Goal: Task Accomplishment & Management: Manage account settings

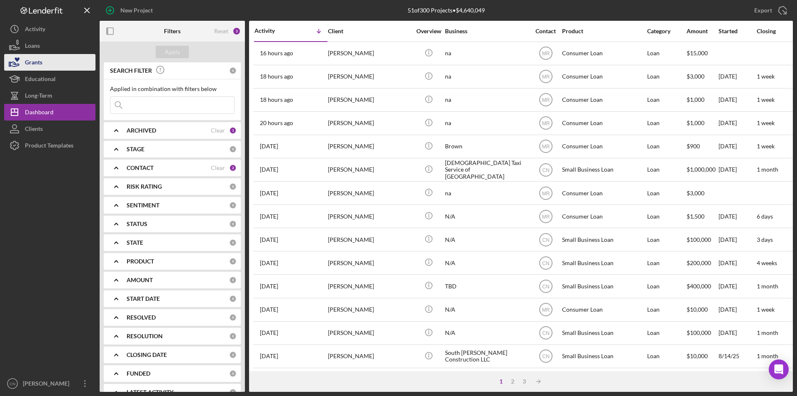
click at [35, 64] on div "Grants" at bounding box center [33, 63] width 17 height 19
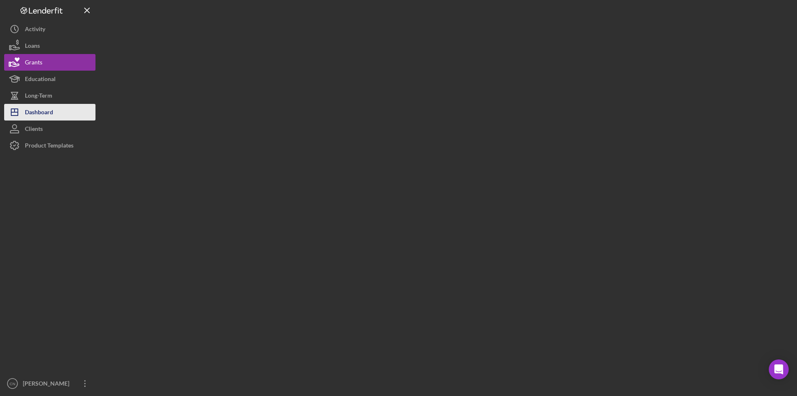
click at [46, 112] on div "Dashboard" at bounding box center [39, 113] width 28 height 19
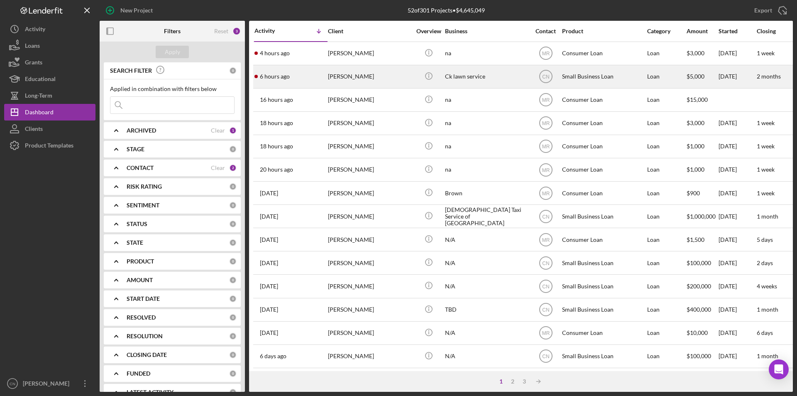
click at [353, 78] on div "[PERSON_NAME]" at bounding box center [369, 77] width 83 height 22
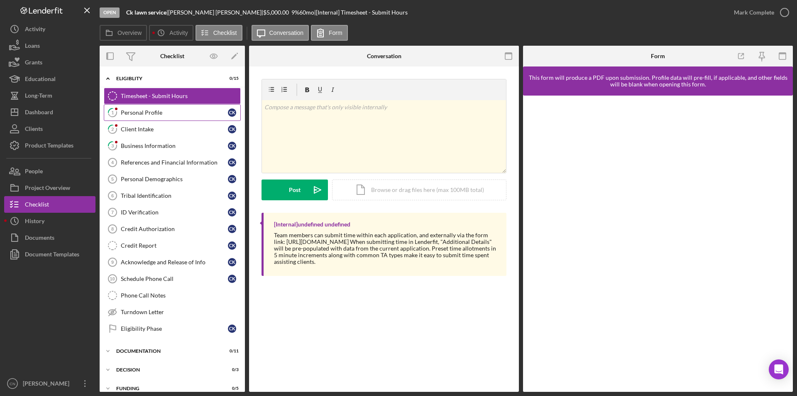
click at [152, 115] on div "Personal Profile" at bounding box center [174, 112] width 107 height 7
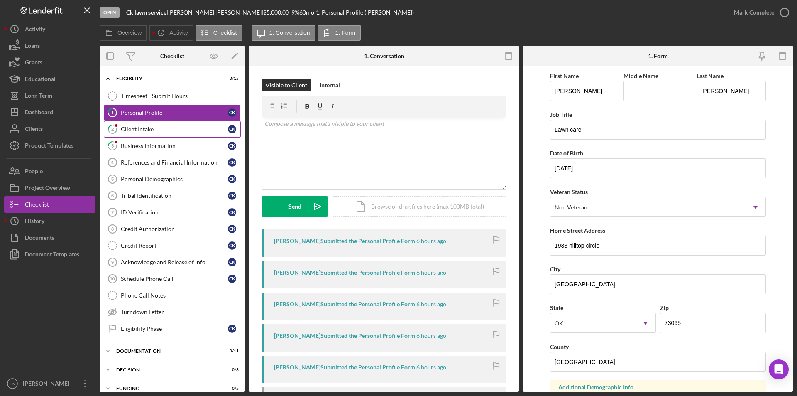
click at [139, 129] on div "Client Intake" at bounding box center [174, 129] width 107 height 7
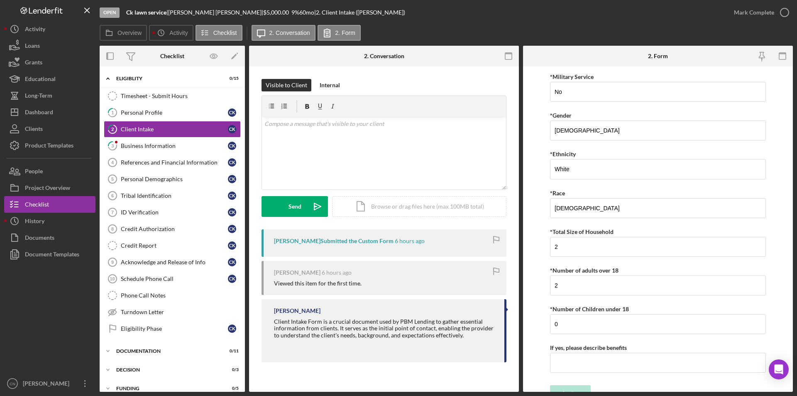
scroll to position [1488, 0]
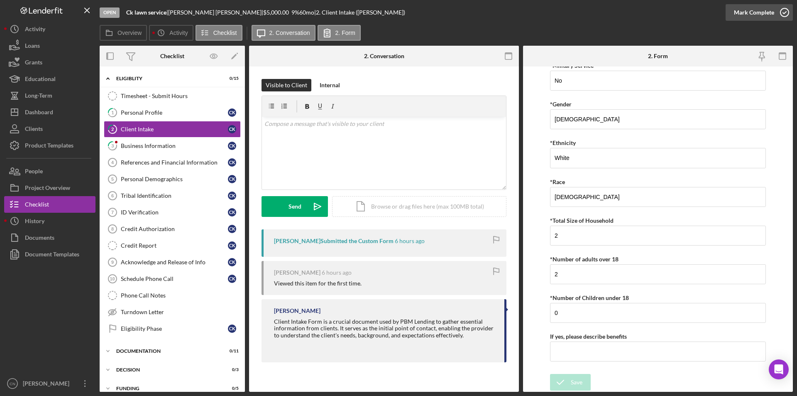
click at [781, 10] on icon "button" at bounding box center [784, 12] width 21 height 21
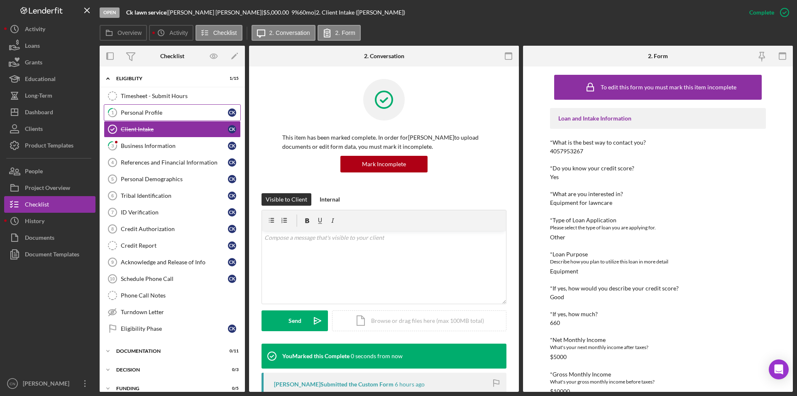
click at [134, 116] on div "Personal Profile" at bounding box center [174, 112] width 107 height 7
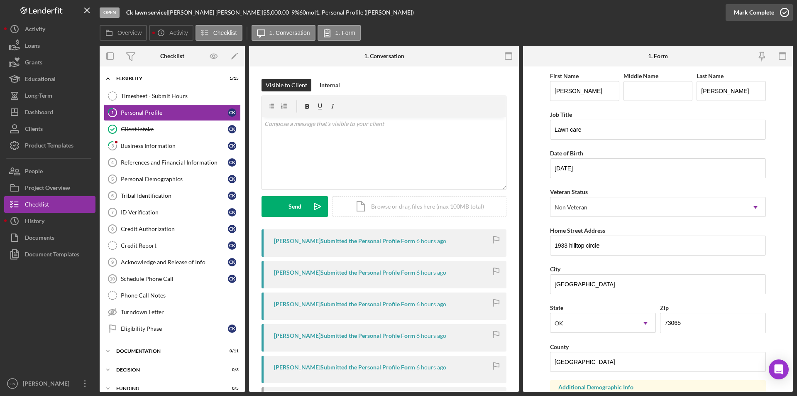
click at [787, 12] on icon "button" at bounding box center [784, 12] width 21 height 21
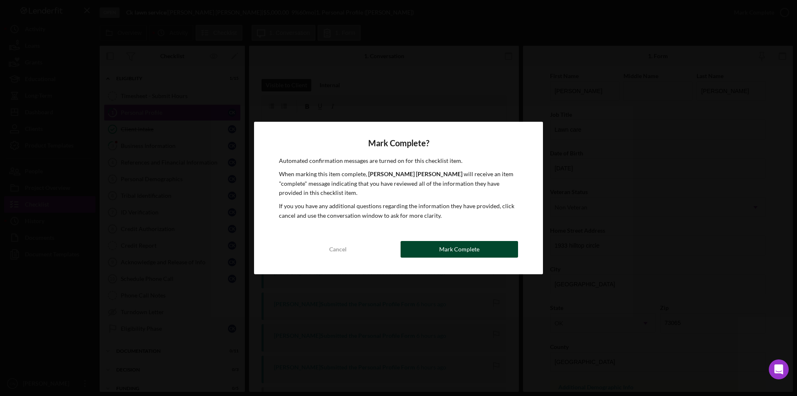
click at [467, 248] on div "Mark Complete" at bounding box center [459, 249] width 40 height 17
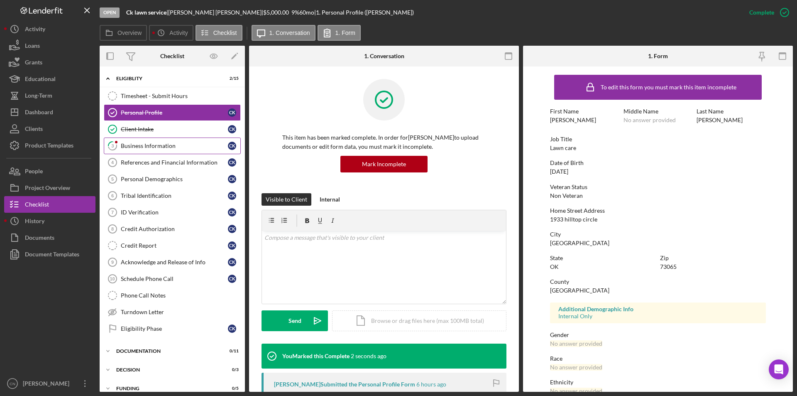
click at [147, 144] on div "Business Information" at bounding box center [174, 145] width 107 height 7
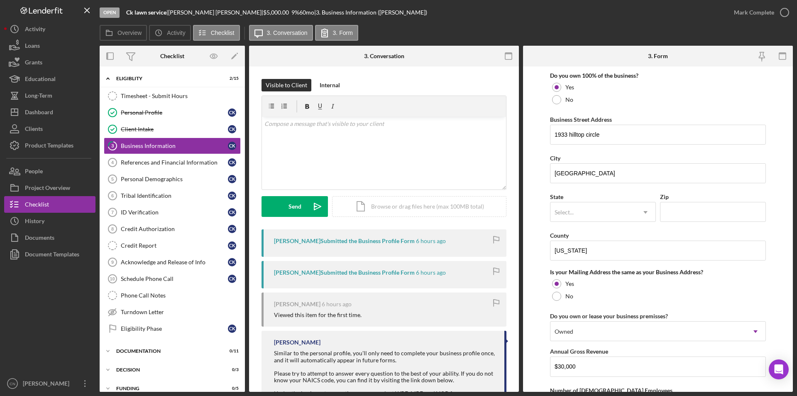
scroll to position [457, 0]
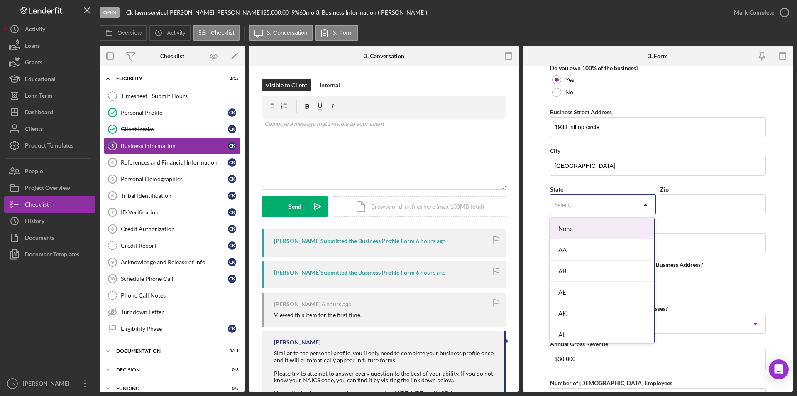
click at [644, 206] on use at bounding box center [646, 204] width 4 height 2
click at [584, 273] on div "OK" at bounding box center [602, 271] width 104 height 21
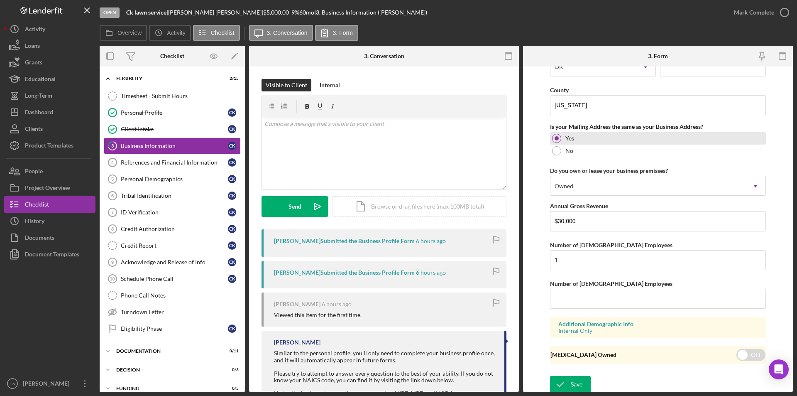
scroll to position [597, 0]
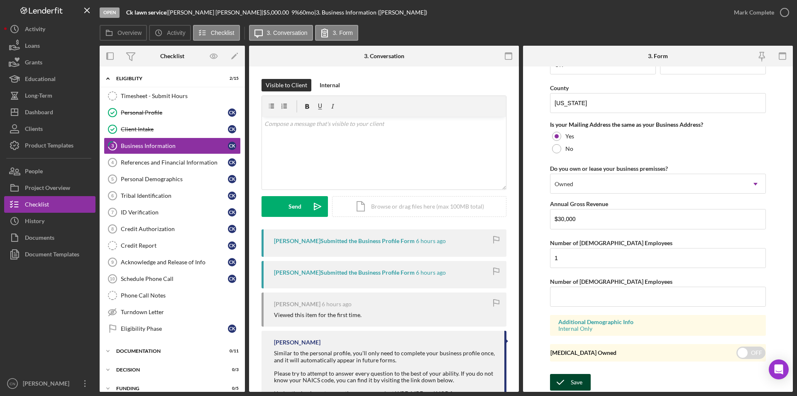
click at [573, 381] on div "Save" at bounding box center [577, 382] width 12 height 17
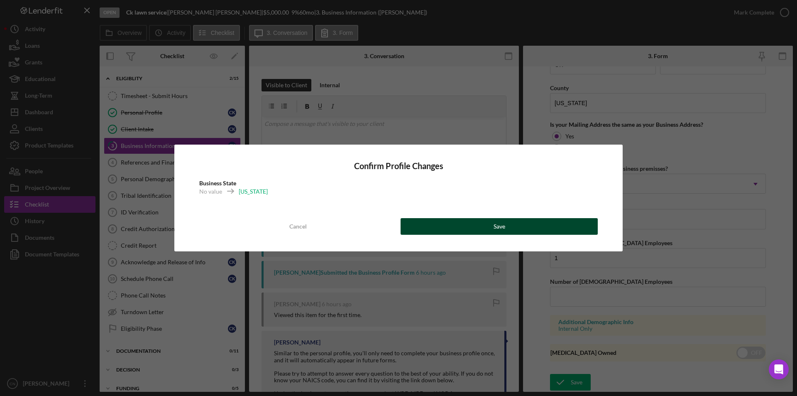
click at [493, 228] on button "Save" at bounding box center [499, 226] width 197 height 17
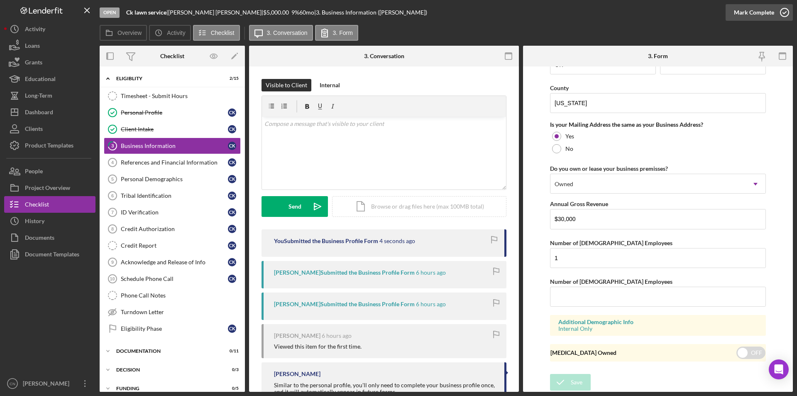
click at [783, 16] on icon "button" at bounding box center [784, 12] width 21 height 21
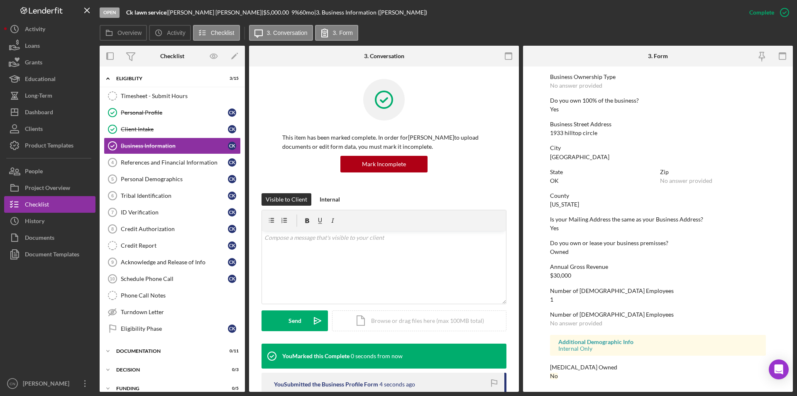
scroll to position [301, 0]
click at [161, 155] on link "References and Financial Information 4 References and Financial Information C K" at bounding box center [172, 162] width 137 height 17
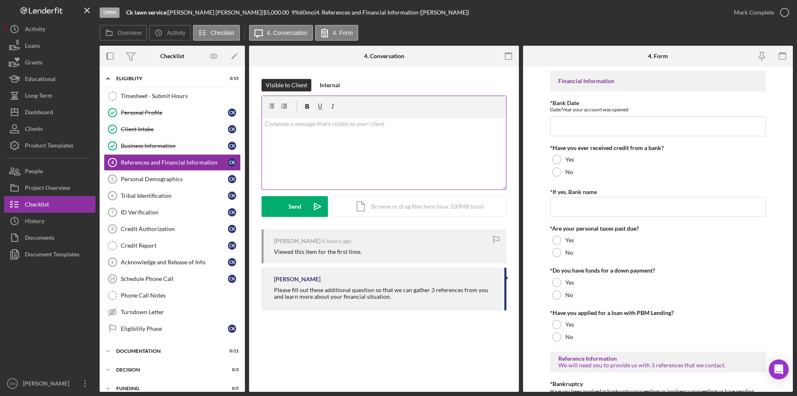
click at [311, 120] on p at bounding box center [385, 123] width 240 height 9
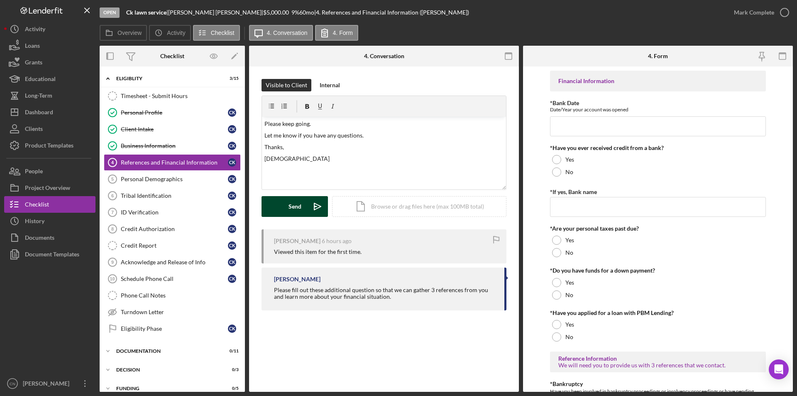
click at [302, 203] on button "Send Icon/icon-invite-send" at bounding box center [295, 206] width 66 height 21
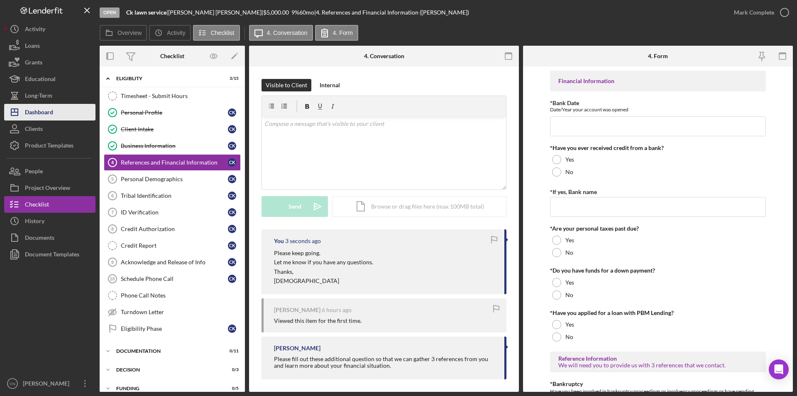
click at [31, 109] on div "Dashboard" at bounding box center [39, 113] width 28 height 19
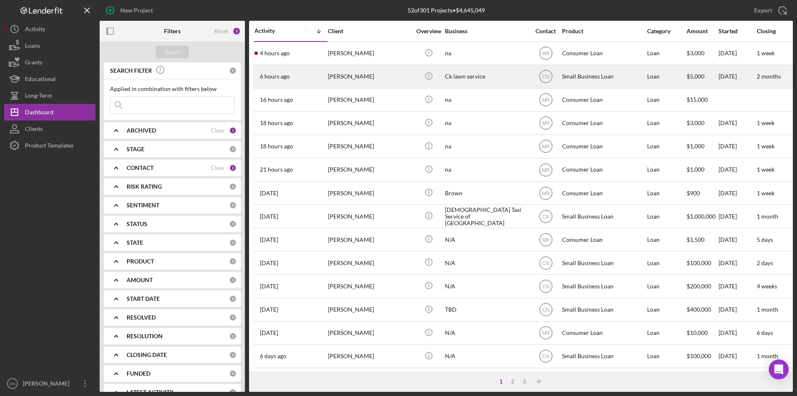
click at [576, 74] on div "Small Business Loan" at bounding box center [603, 77] width 83 height 22
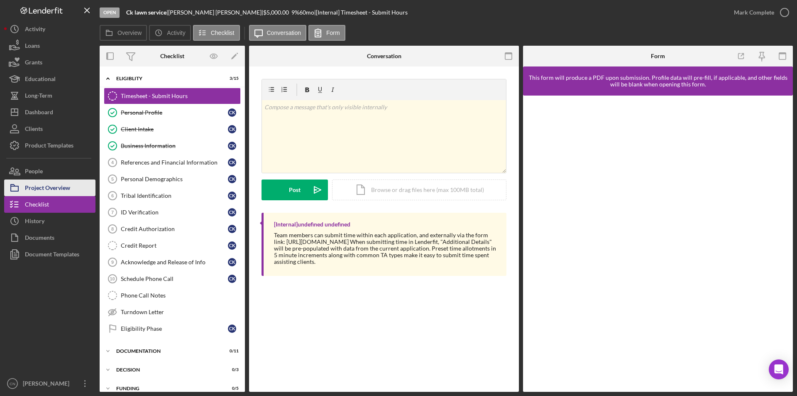
click at [30, 191] on div "Project Overview" at bounding box center [47, 188] width 45 height 19
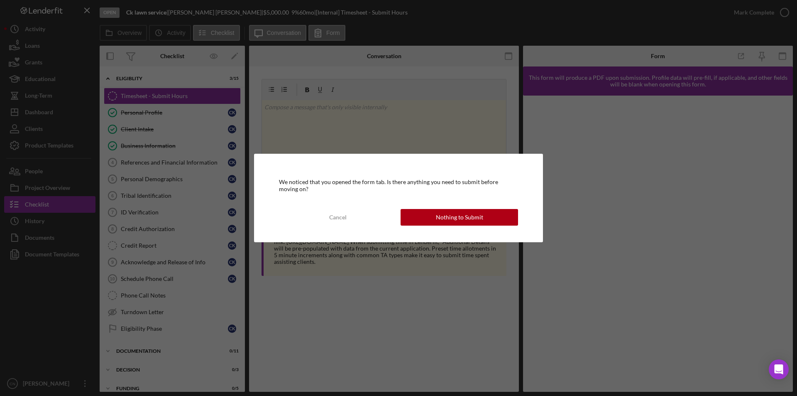
click at [454, 227] on div "We noticed that you opened the form tab. Is there anything you need to submit b…" at bounding box center [398, 198] width 289 height 88
click at [453, 218] on div "Nothing to Submit" at bounding box center [459, 217] width 47 height 17
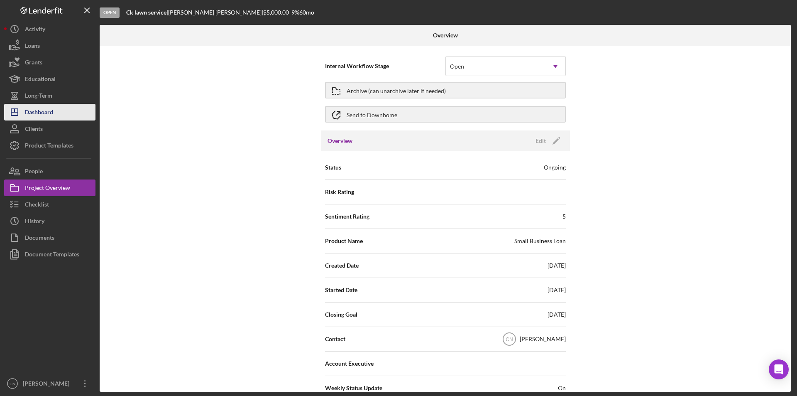
click at [31, 115] on div "Dashboard" at bounding box center [39, 113] width 28 height 19
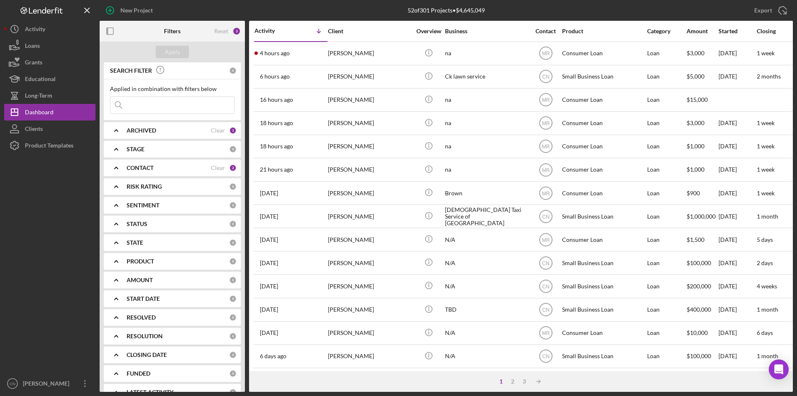
click at [144, 168] on b "CONTACT" at bounding box center [140, 167] width 27 height 7
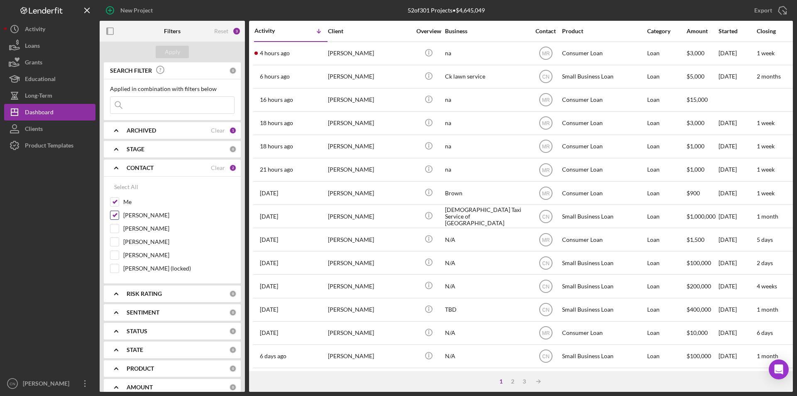
click at [112, 214] on input "[PERSON_NAME]" at bounding box center [114, 215] width 8 height 8
checkbox input "false"
click at [167, 50] on div "Apply" at bounding box center [172, 52] width 15 height 12
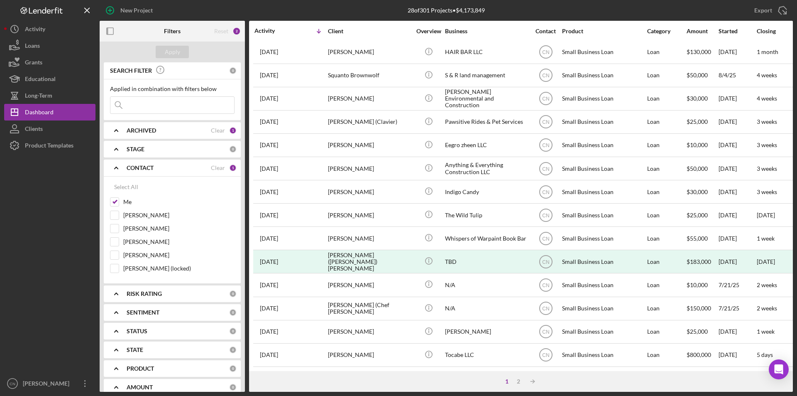
scroll to position [264, 0]
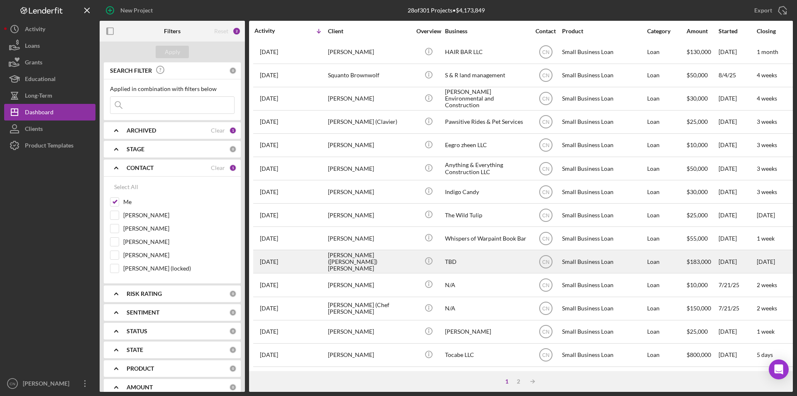
click at [348, 255] on div "[PERSON_NAME] ([PERSON_NAME]) [PERSON_NAME]" at bounding box center [369, 261] width 83 height 22
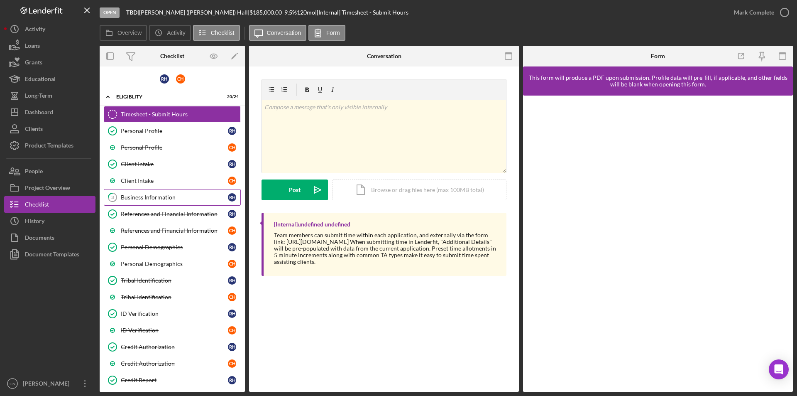
click at [126, 199] on div "Business Information" at bounding box center [174, 197] width 107 height 7
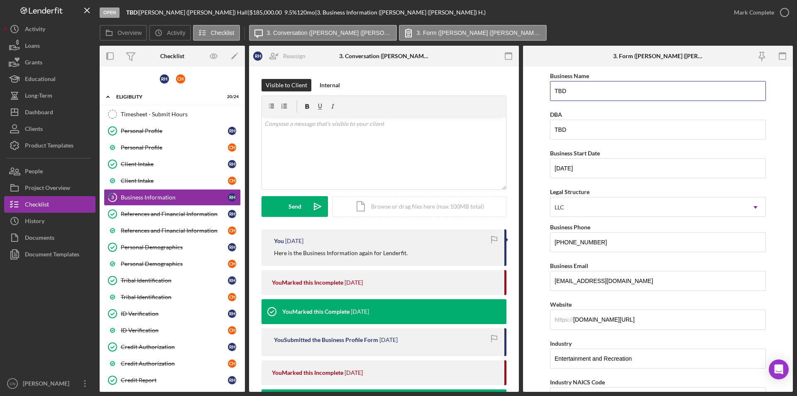
drag, startPoint x: 584, startPoint y: 90, endPoint x: 488, endPoint y: 94, distance: 96.8
click at [488, 94] on div "Overview Internal Workflow Stage Open Icon/Dropdown Arrow Archive (can unarchiv…" at bounding box center [447, 219] width 694 height 346
click at [39, 115] on div "Dashboard" at bounding box center [39, 113] width 28 height 19
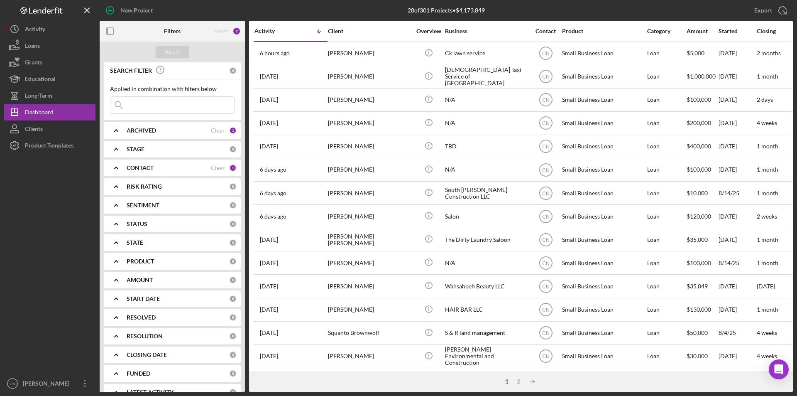
click at [140, 169] on b "CONTACT" at bounding box center [140, 167] width 27 height 7
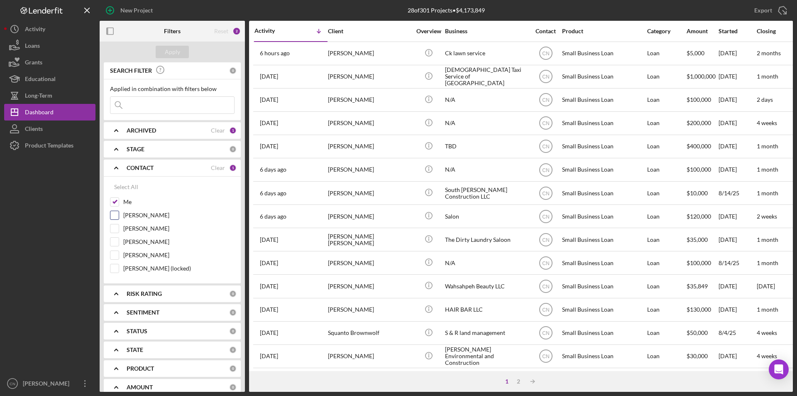
click at [116, 216] on input "[PERSON_NAME]" at bounding box center [114, 215] width 8 height 8
checkbox input "true"
click at [168, 48] on div "Apply" at bounding box center [172, 52] width 15 height 12
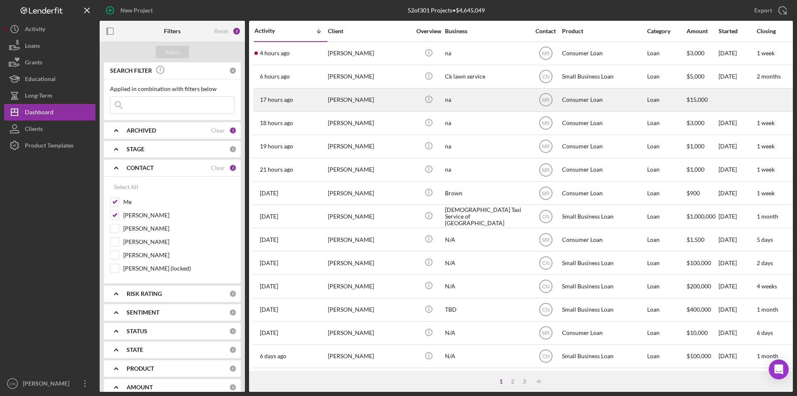
click at [328, 101] on div "[PERSON_NAME]" at bounding box center [369, 100] width 83 height 22
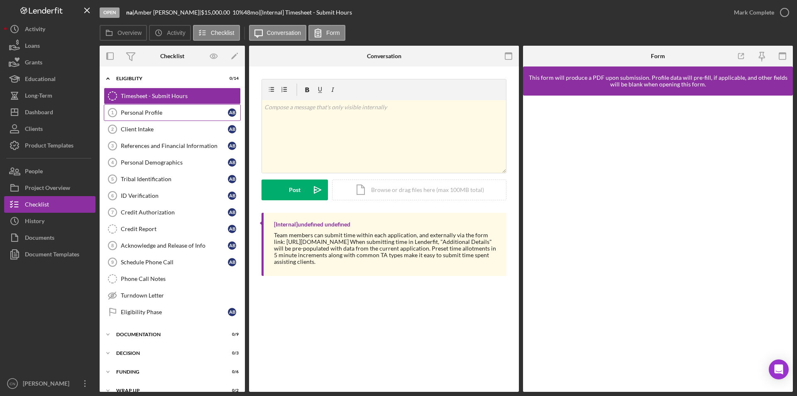
click at [153, 112] on div "Personal Profile" at bounding box center [174, 112] width 107 height 7
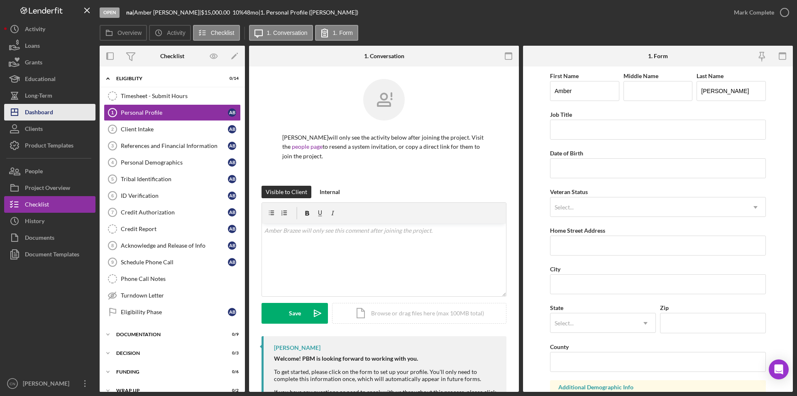
click at [42, 113] on div "Dashboard" at bounding box center [39, 113] width 28 height 19
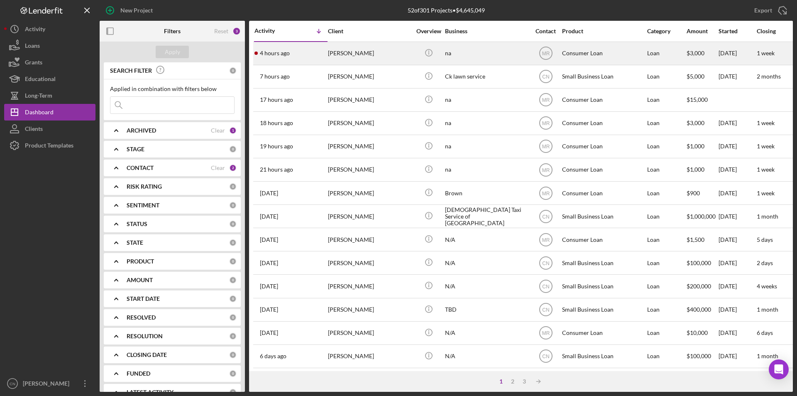
click at [348, 52] on div "[PERSON_NAME]" at bounding box center [369, 53] width 83 height 22
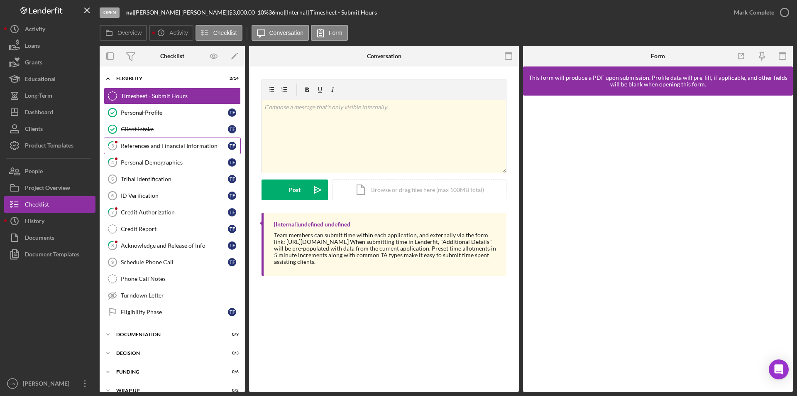
click at [138, 142] on div "References and Financial Information" at bounding box center [174, 145] width 107 height 7
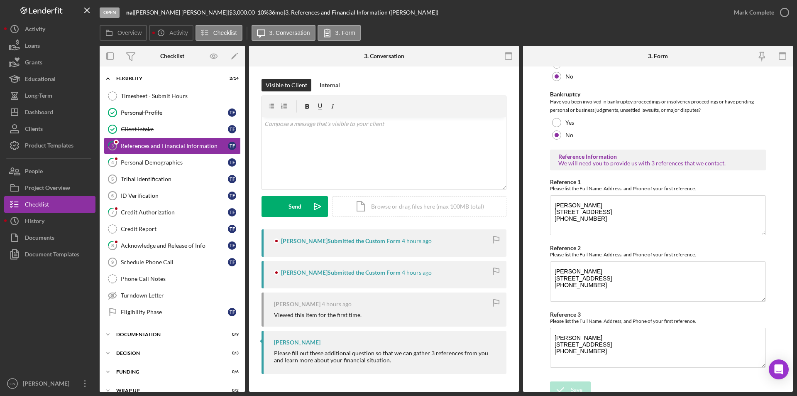
scroll to position [268, 0]
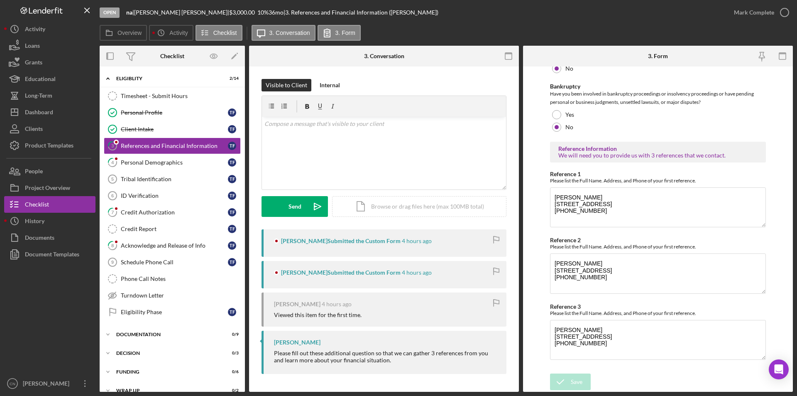
drag, startPoint x: 139, startPoint y: 162, endPoint x: 275, endPoint y: 181, distance: 137.2
click at [142, 161] on div "Personal Demographics" at bounding box center [174, 162] width 107 height 7
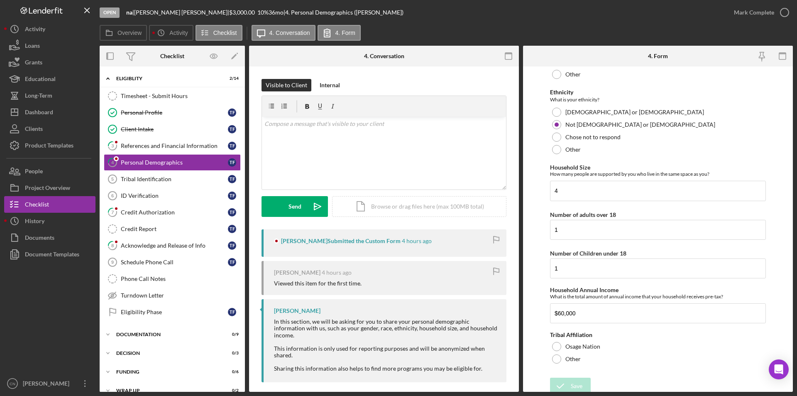
scroll to position [355, 0]
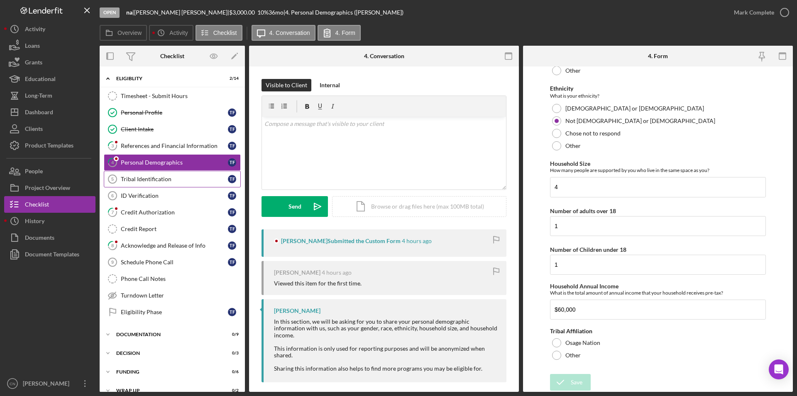
click at [146, 177] on div "Tribal Identification" at bounding box center [174, 179] width 107 height 7
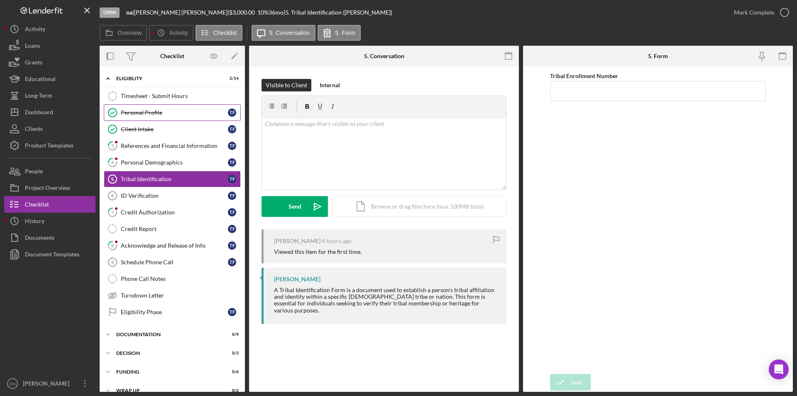
click at [141, 110] on div "Personal Profile" at bounding box center [174, 112] width 107 height 7
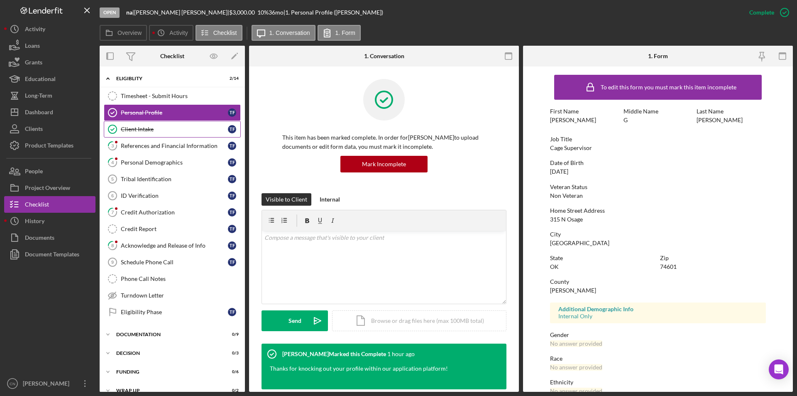
click at [135, 130] on div "Client Intake" at bounding box center [174, 129] width 107 height 7
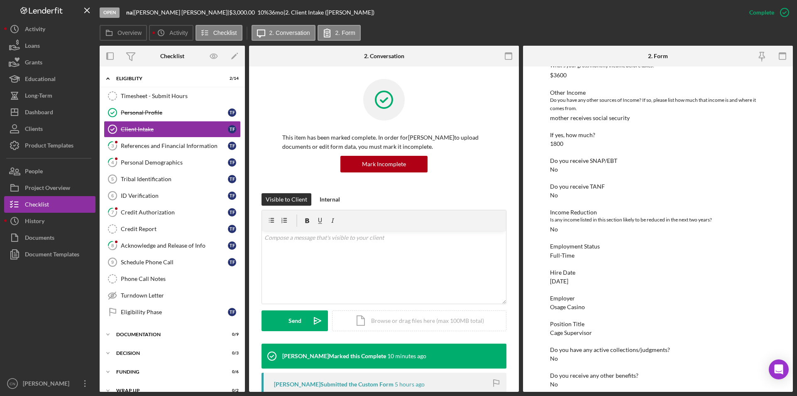
scroll to position [332, 0]
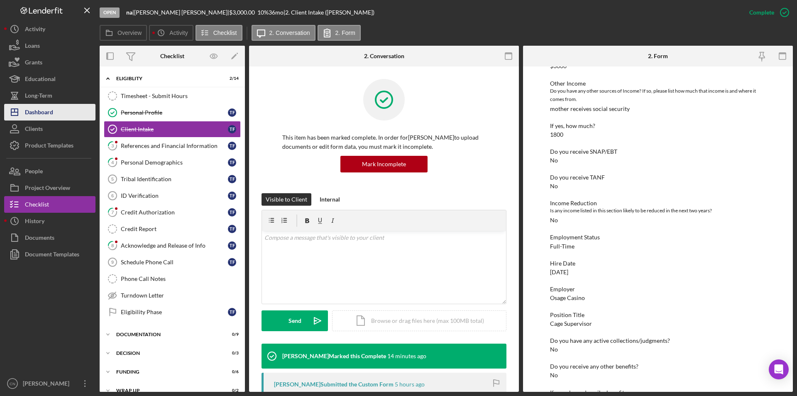
click at [37, 110] on div "Dashboard" at bounding box center [39, 113] width 28 height 19
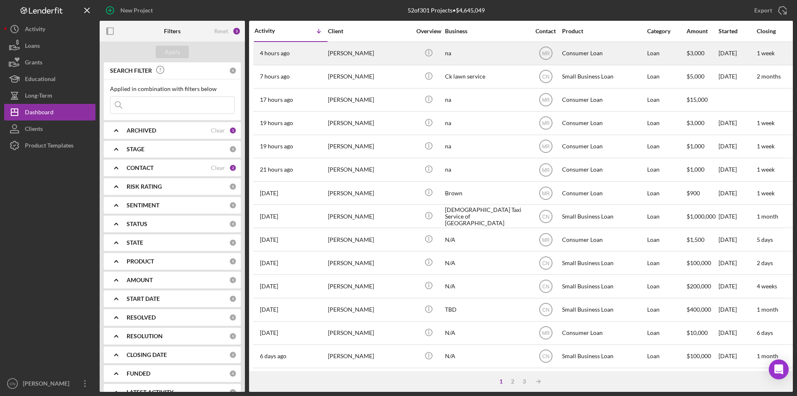
click at [343, 51] on div "[PERSON_NAME]" at bounding box center [369, 53] width 83 height 22
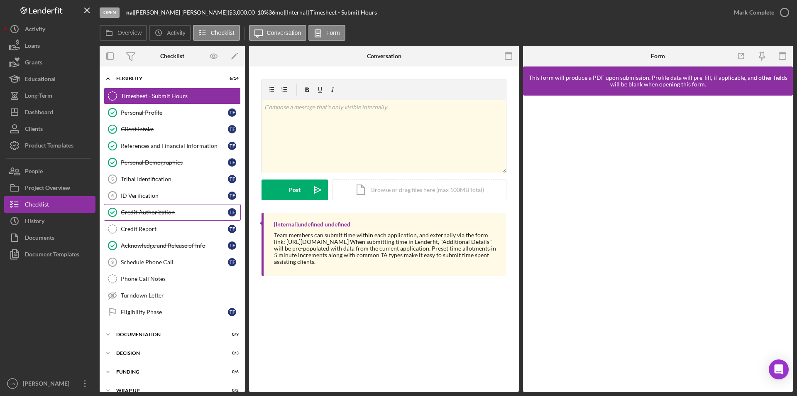
click at [145, 211] on div "Credit Authorization" at bounding box center [174, 212] width 107 height 7
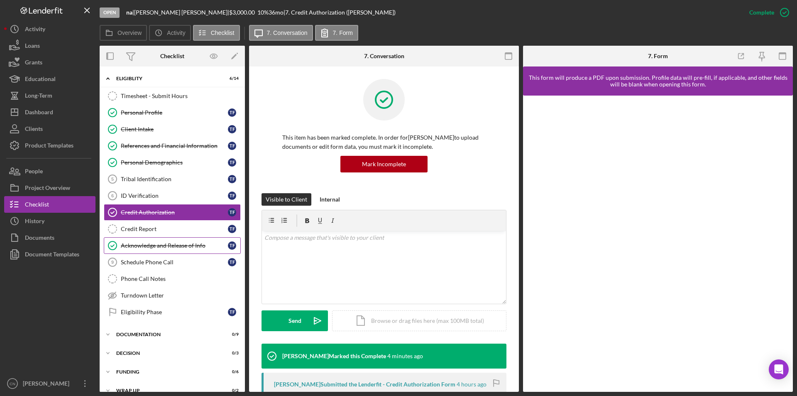
click at [145, 246] on div "Acknowledge and Release of Info" at bounding box center [174, 245] width 107 height 7
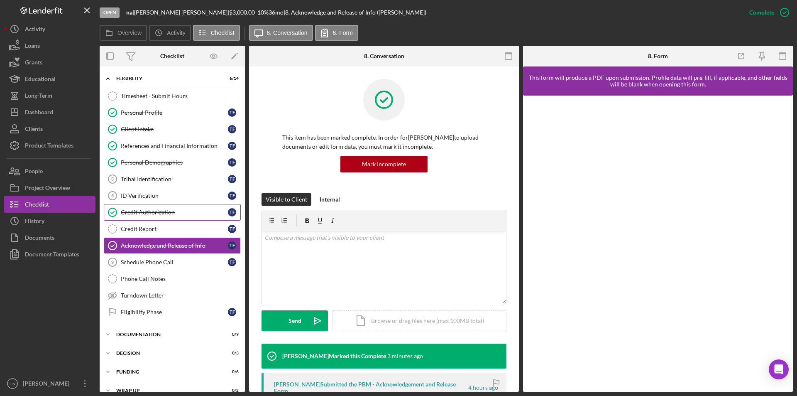
click at [141, 210] on div "Credit Authorization" at bounding box center [174, 212] width 107 height 7
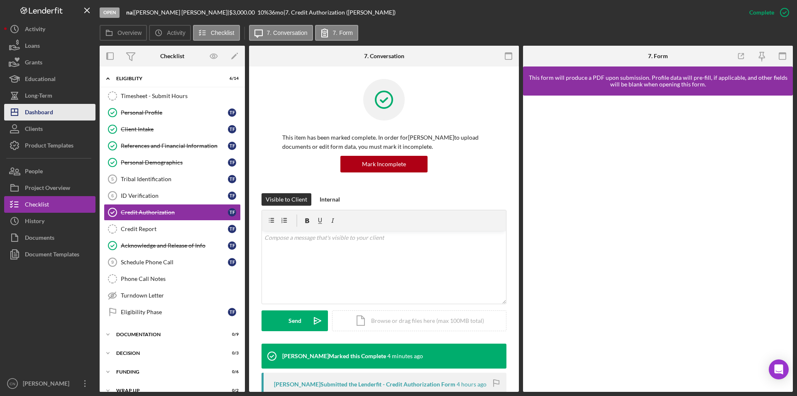
click at [48, 107] on div "Dashboard" at bounding box center [39, 113] width 28 height 19
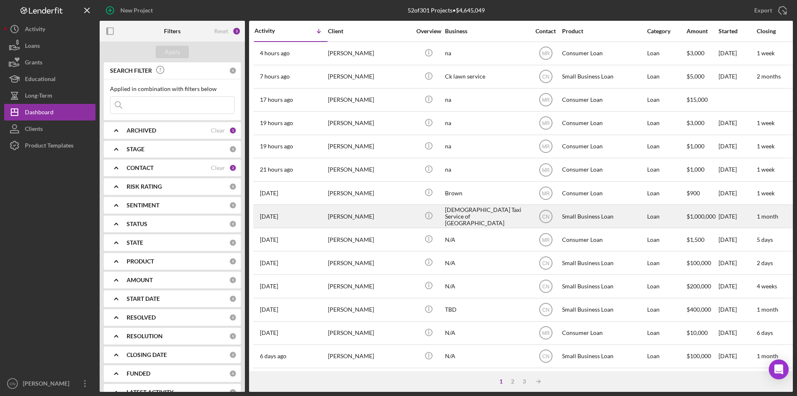
click at [350, 216] on div "[PERSON_NAME]" at bounding box center [369, 216] width 83 height 22
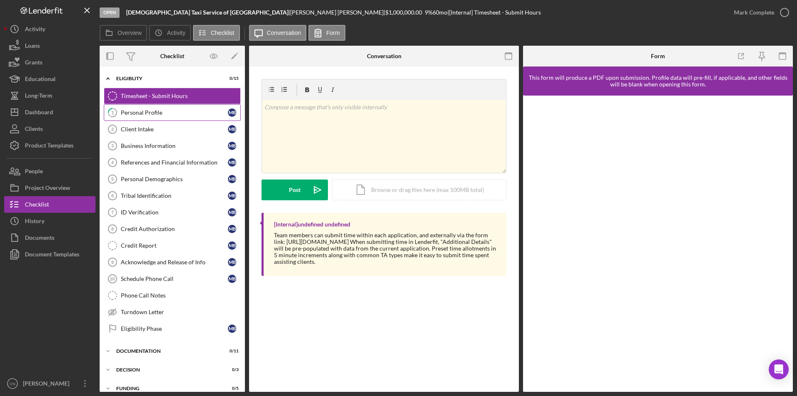
click at [149, 113] on div "Personal Profile" at bounding box center [174, 112] width 107 height 7
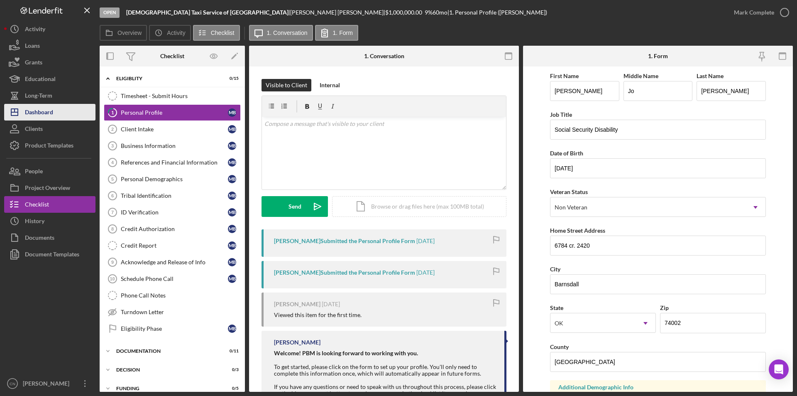
click at [25, 113] on div "Dashboard" at bounding box center [39, 113] width 28 height 19
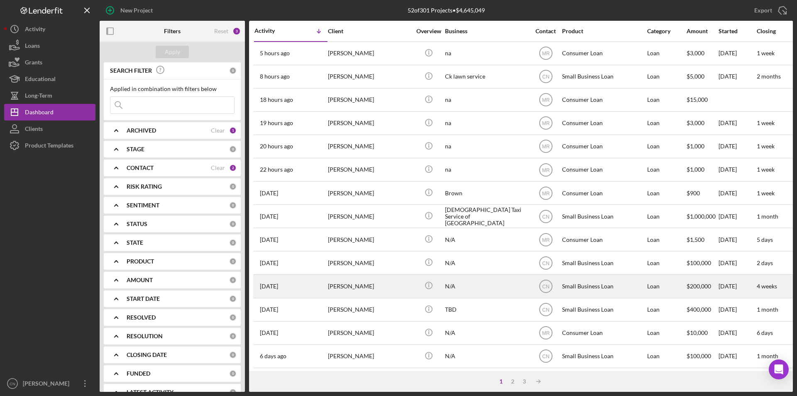
click at [352, 287] on div "[PERSON_NAME]" at bounding box center [369, 286] width 83 height 22
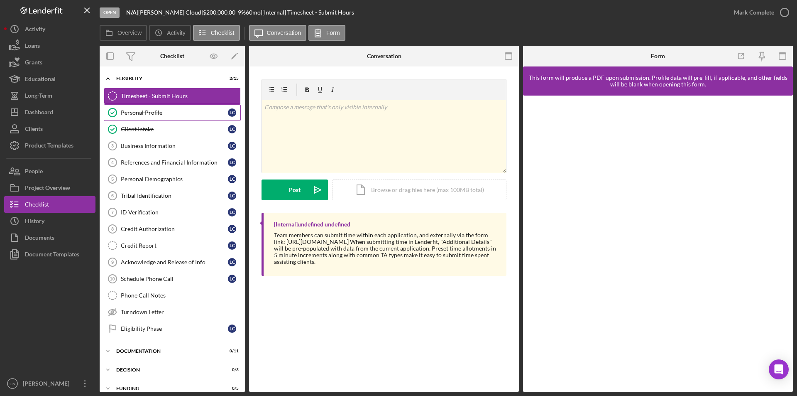
click at [140, 108] on link "Personal Profile Personal Profile L C" at bounding box center [172, 112] width 137 height 17
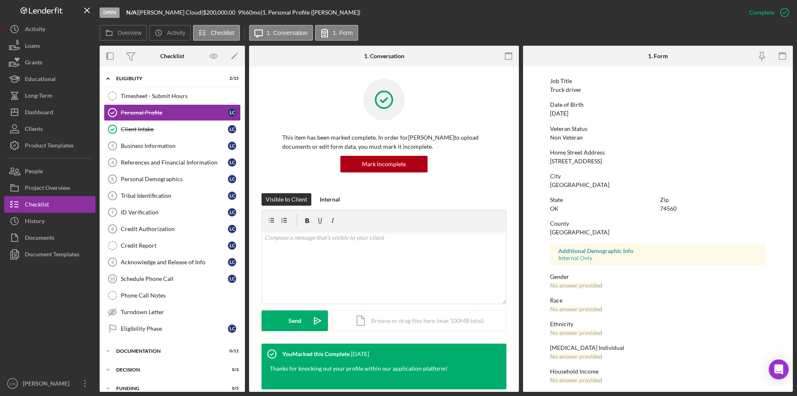
scroll to position [62, 0]
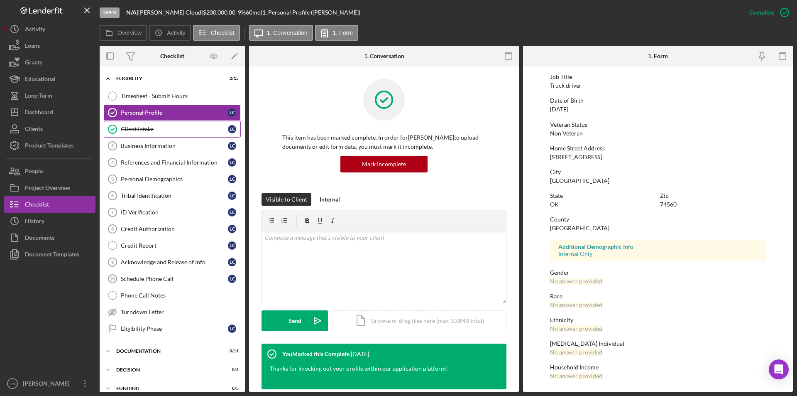
click at [145, 130] on div "Client Intake" at bounding box center [174, 129] width 107 height 7
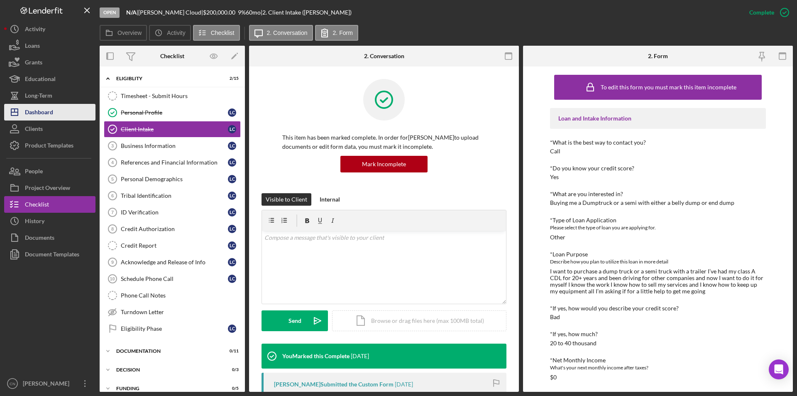
click at [42, 112] on div "Dashboard" at bounding box center [39, 113] width 28 height 19
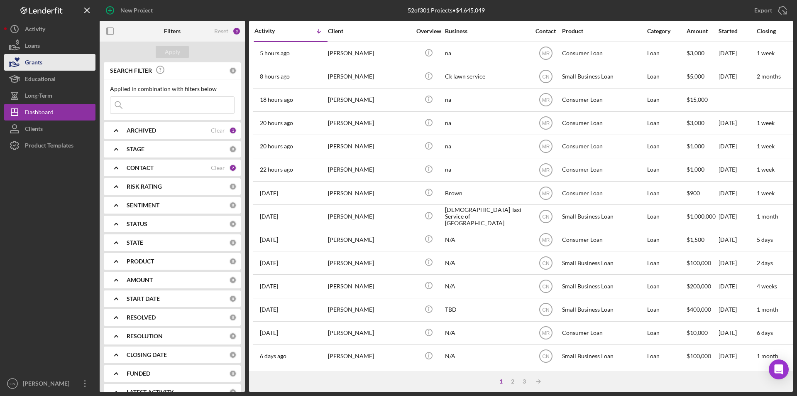
click at [46, 69] on button "Grants" at bounding box center [49, 62] width 91 height 17
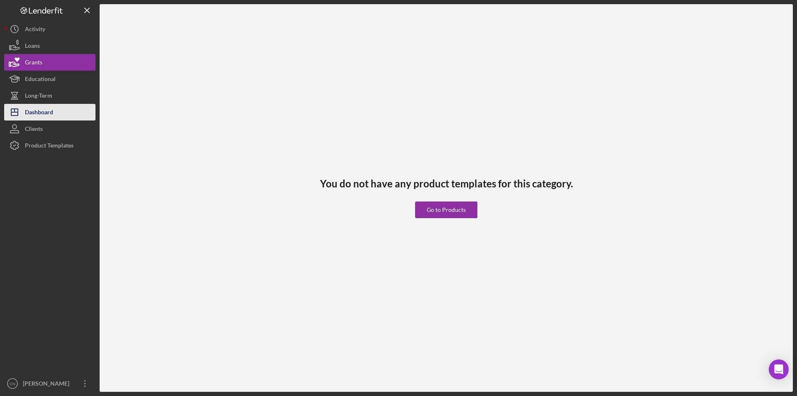
click at [40, 108] on div "Dashboard" at bounding box center [39, 113] width 28 height 19
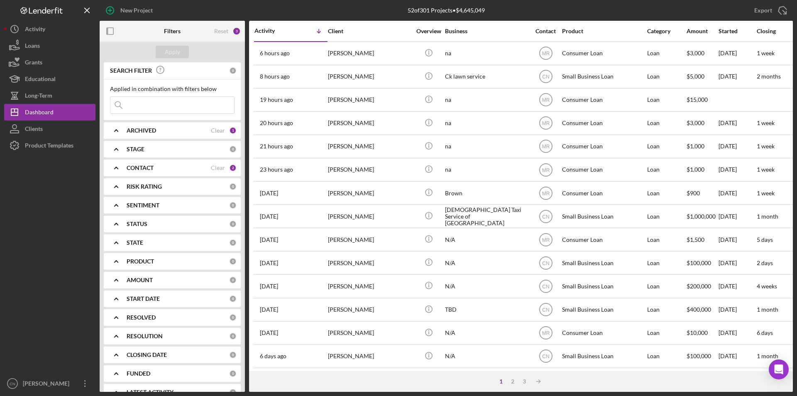
click at [143, 170] on b "CONTACT" at bounding box center [140, 167] width 27 height 7
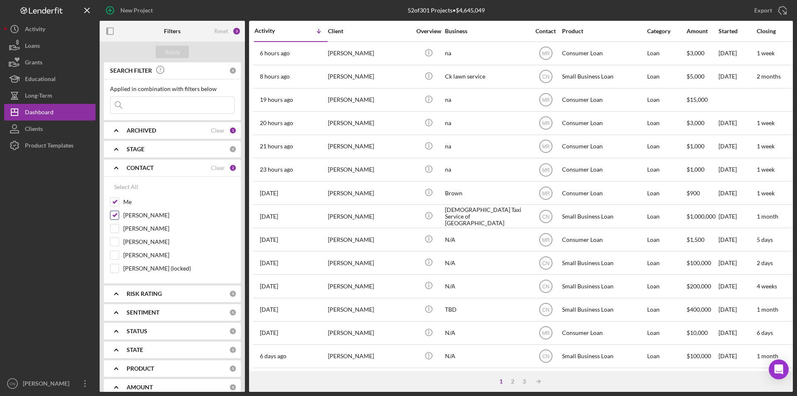
click at [116, 217] on input "[PERSON_NAME]" at bounding box center [114, 215] width 8 height 8
checkbox input "false"
click at [169, 51] on div "Apply" at bounding box center [172, 52] width 15 height 12
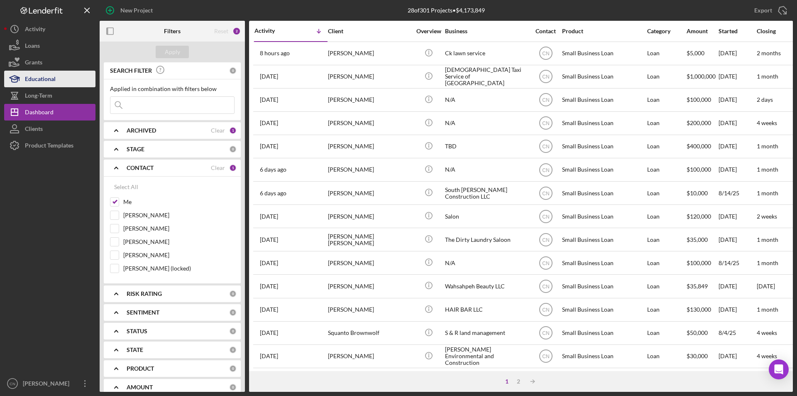
click at [33, 81] on div "Educational" at bounding box center [40, 80] width 31 height 19
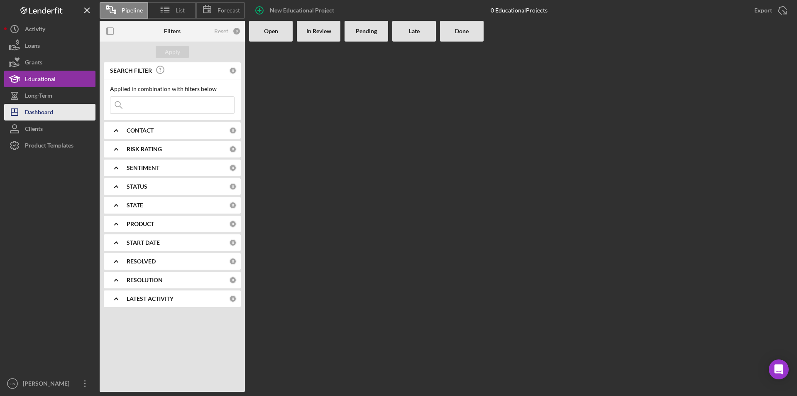
click at [29, 113] on div "Dashboard" at bounding box center [39, 113] width 28 height 19
